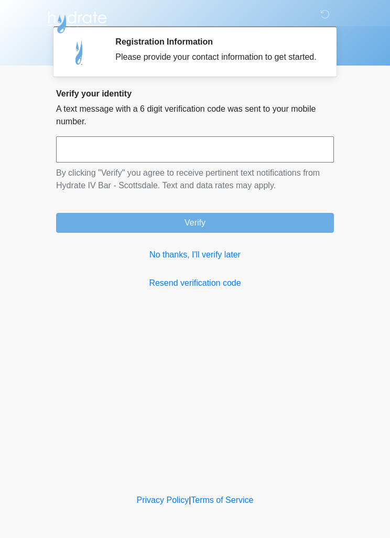
click at [196, 163] on input "text" at bounding box center [195, 149] width 278 height 26
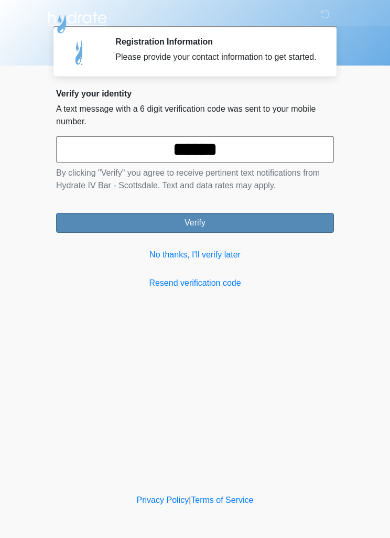
type input "******"
click at [248, 228] on button "Verify" at bounding box center [195, 223] width 278 height 20
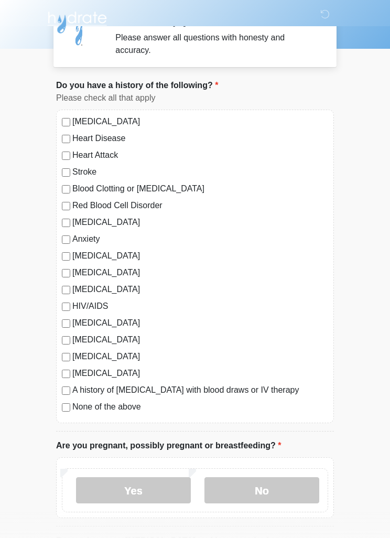
scroll to position [16, 0]
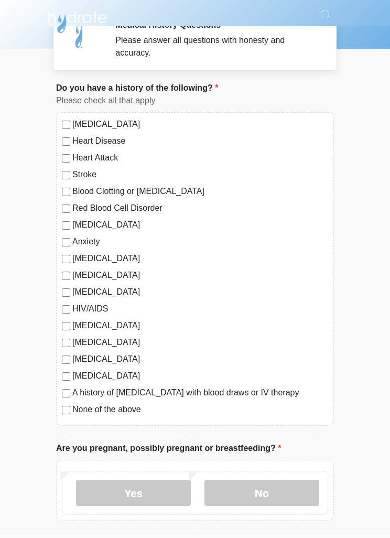
click at [59, 142] on div "[MEDICAL_DATA] Heart Disease Heart Attack Stroke Blood Clotting or [MEDICAL_DAT…" at bounding box center [195, 270] width 278 height 314
click at [78, 135] on label "Heart Disease" at bounding box center [200, 141] width 256 height 13
click at [76, 405] on label "None of the above" at bounding box center [200, 410] width 256 height 13
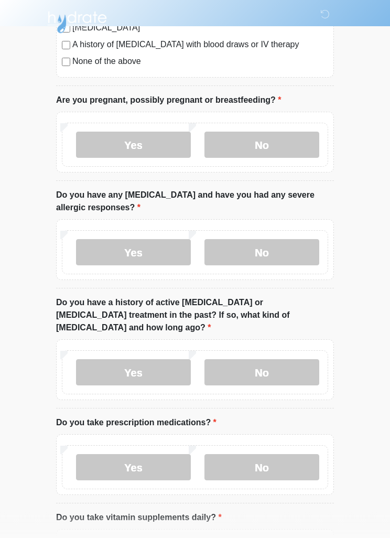
scroll to position [463, 0]
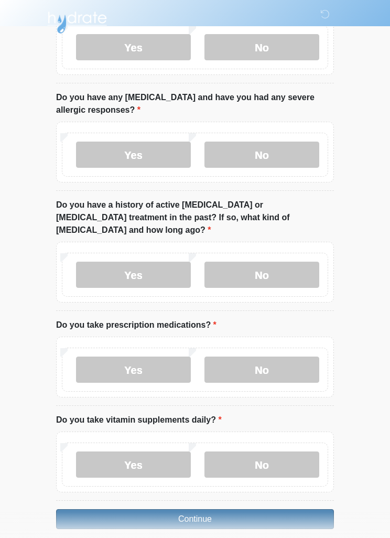
click at [235, 509] on button "Continue" at bounding box center [195, 519] width 278 height 20
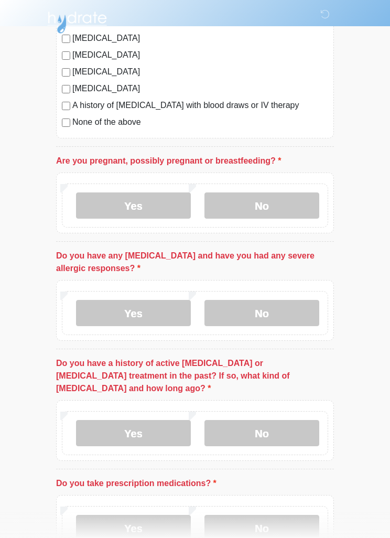
scroll to position [303, 0]
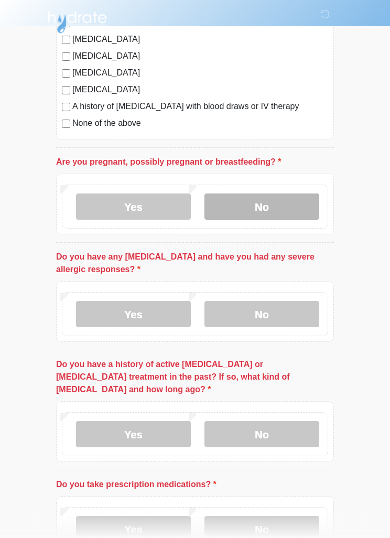
click at [274, 205] on label "No" at bounding box center [262, 207] width 115 height 26
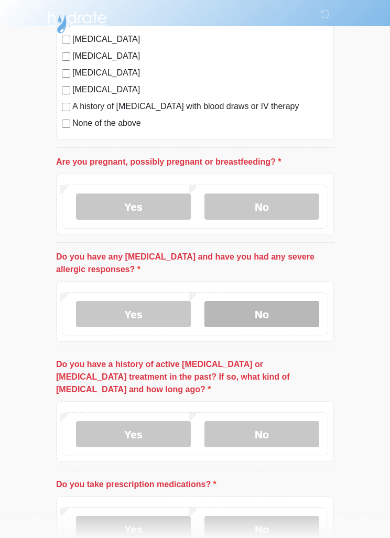
click at [274, 310] on label "No" at bounding box center [262, 314] width 115 height 26
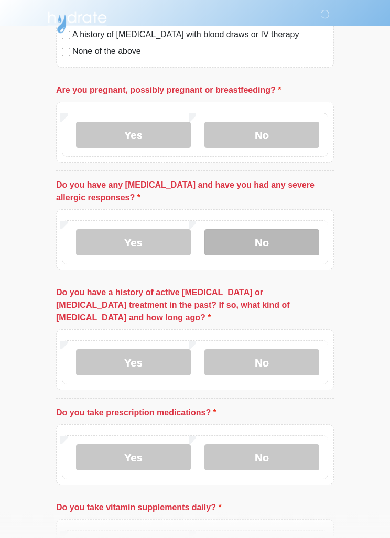
scroll to position [385, 0]
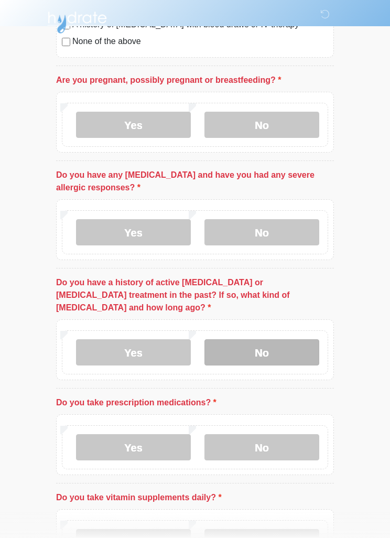
click at [284, 339] on label "No" at bounding box center [262, 352] width 115 height 26
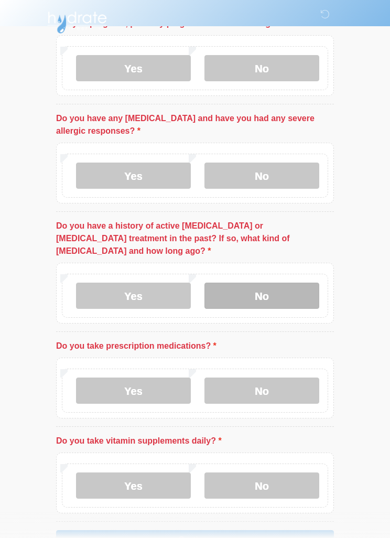
scroll to position [463, 0]
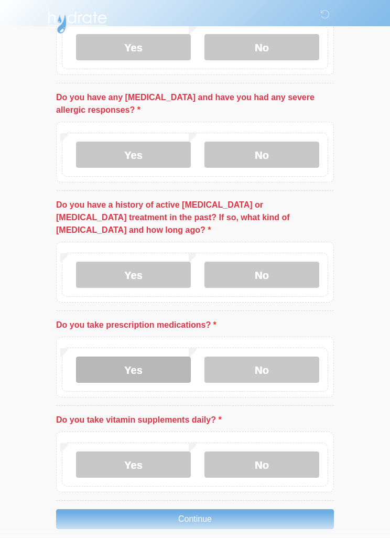
click at [149, 357] on label "Yes" at bounding box center [133, 370] width 115 height 26
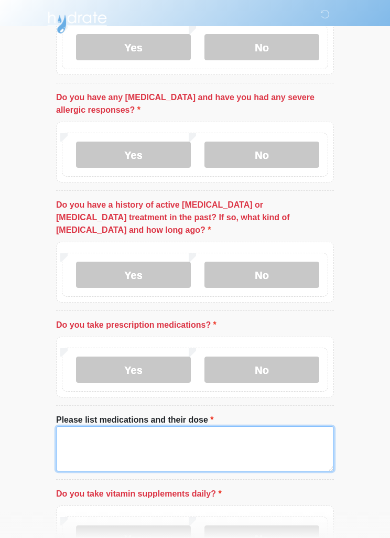
click at [186, 426] on textarea "Please list medications and their dose" at bounding box center [195, 448] width 278 height 45
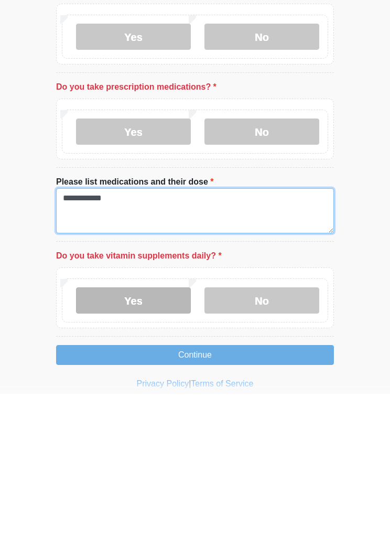
type textarea "**********"
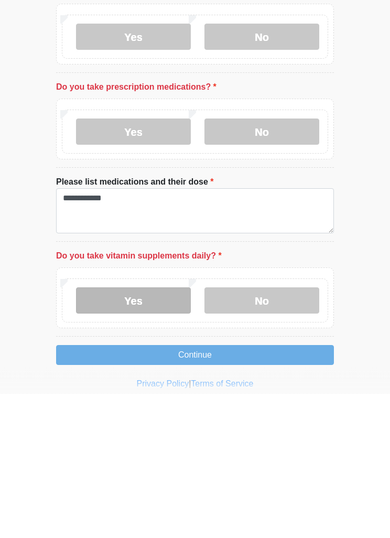
click at [163, 432] on label "Yes" at bounding box center [133, 445] width 115 height 26
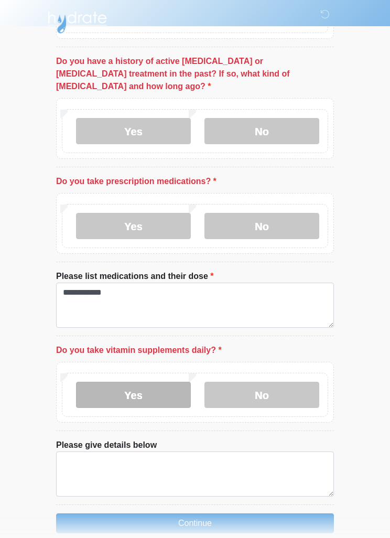
scroll to position [610, 0]
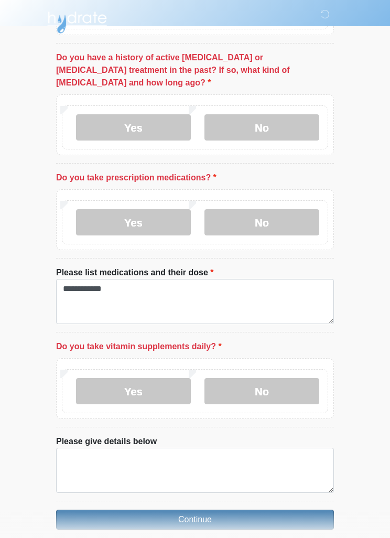
click at [229, 510] on button "Continue" at bounding box center [195, 520] width 278 height 20
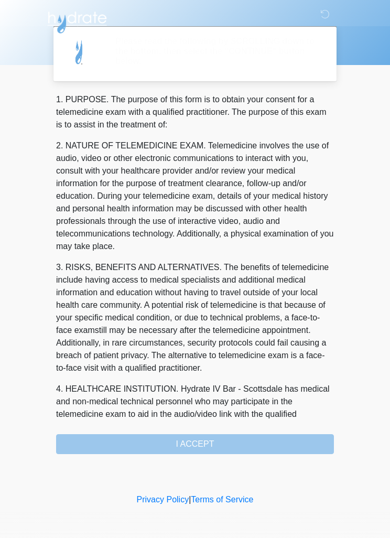
scroll to position [0, 0]
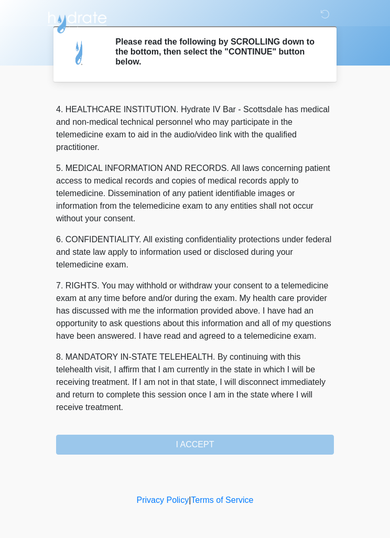
click at [235, 439] on button "I ACCEPT" at bounding box center [195, 445] width 278 height 20
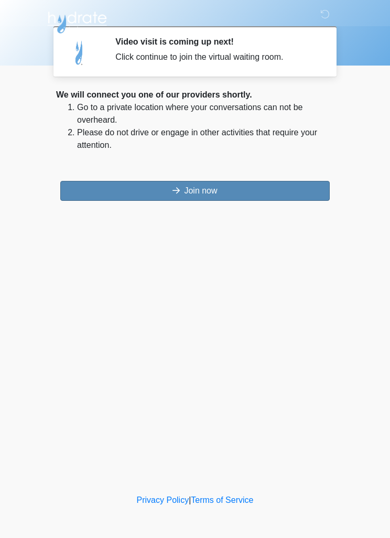
click at [233, 188] on button "Join now" at bounding box center [195, 191] width 270 height 20
